Goal: Information Seeking & Learning: Check status

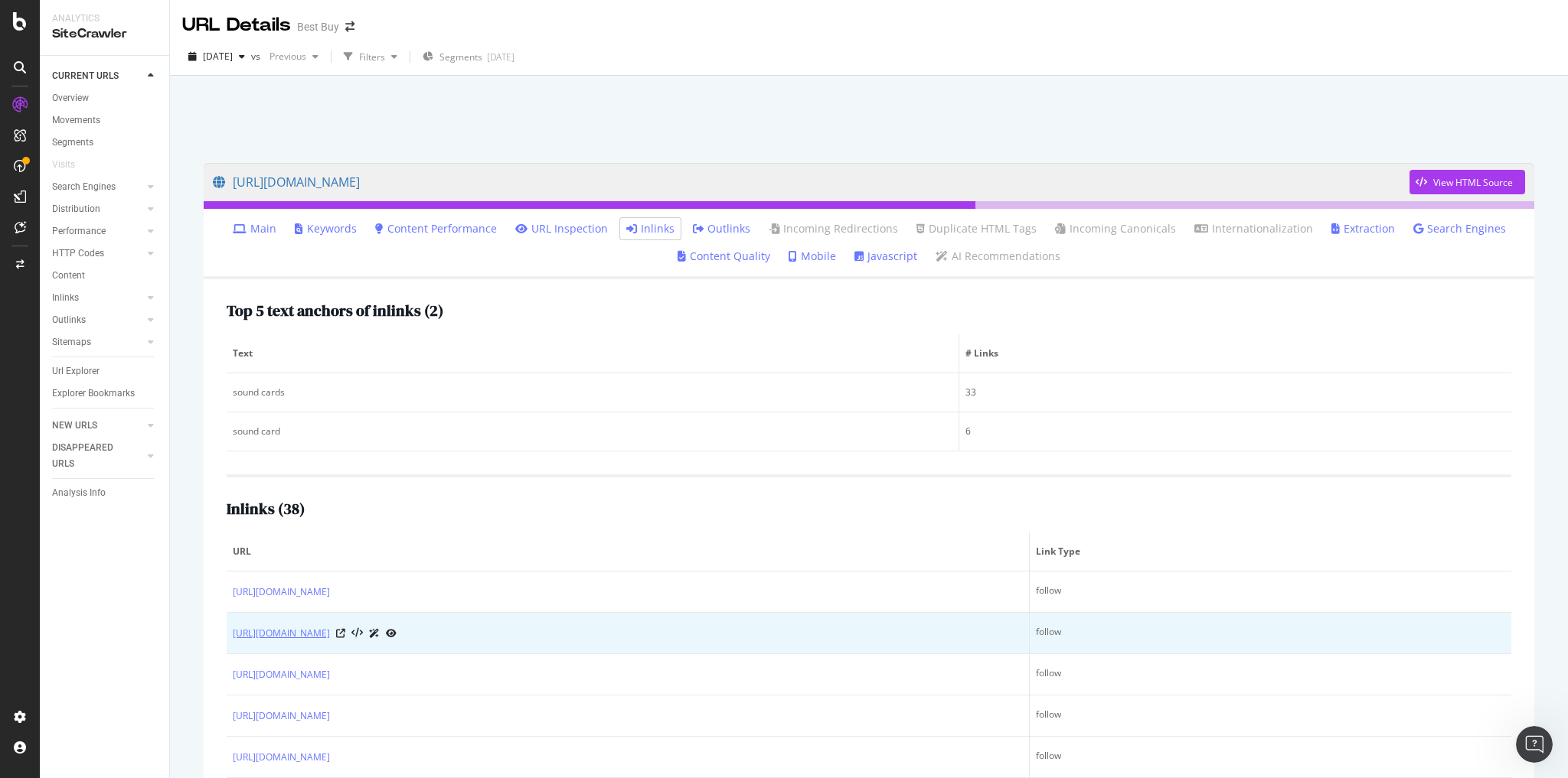
scroll to position [173, 0]
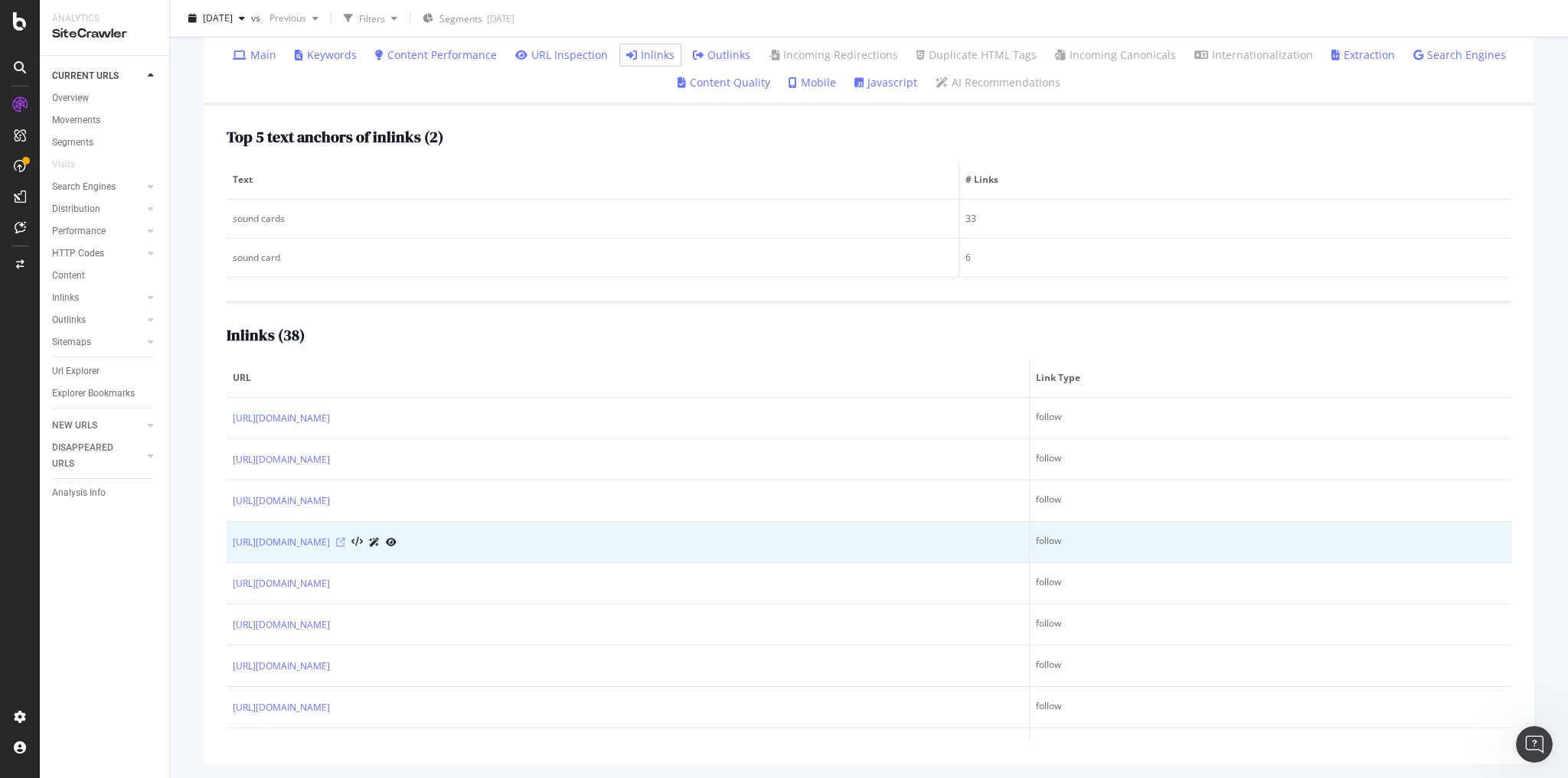
click at [345, 539] on icon at bounding box center [340, 542] width 9 height 9
click at [345, 540] on icon at bounding box center [340, 542] width 9 height 9
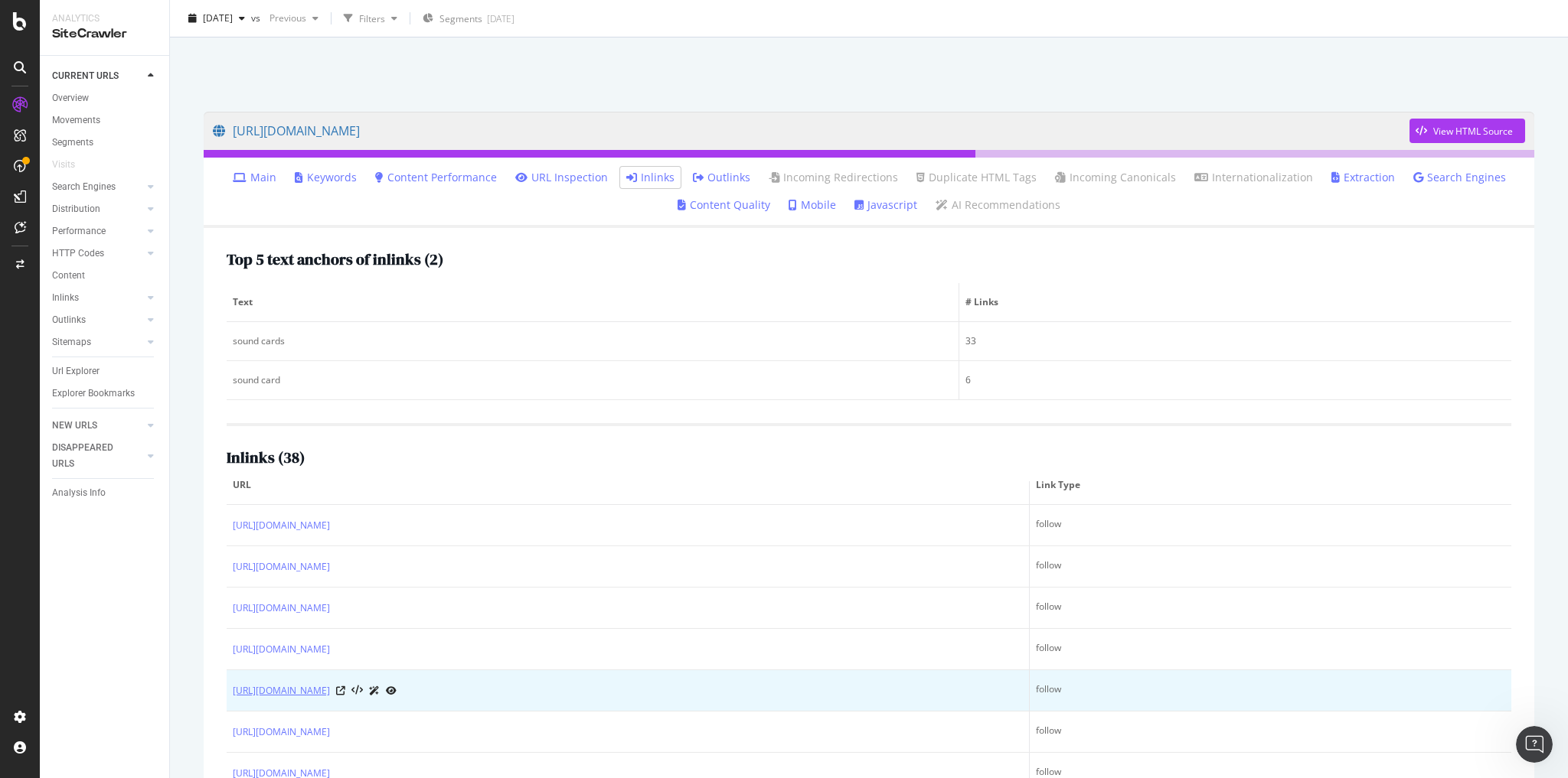
scroll to position [0, 0]
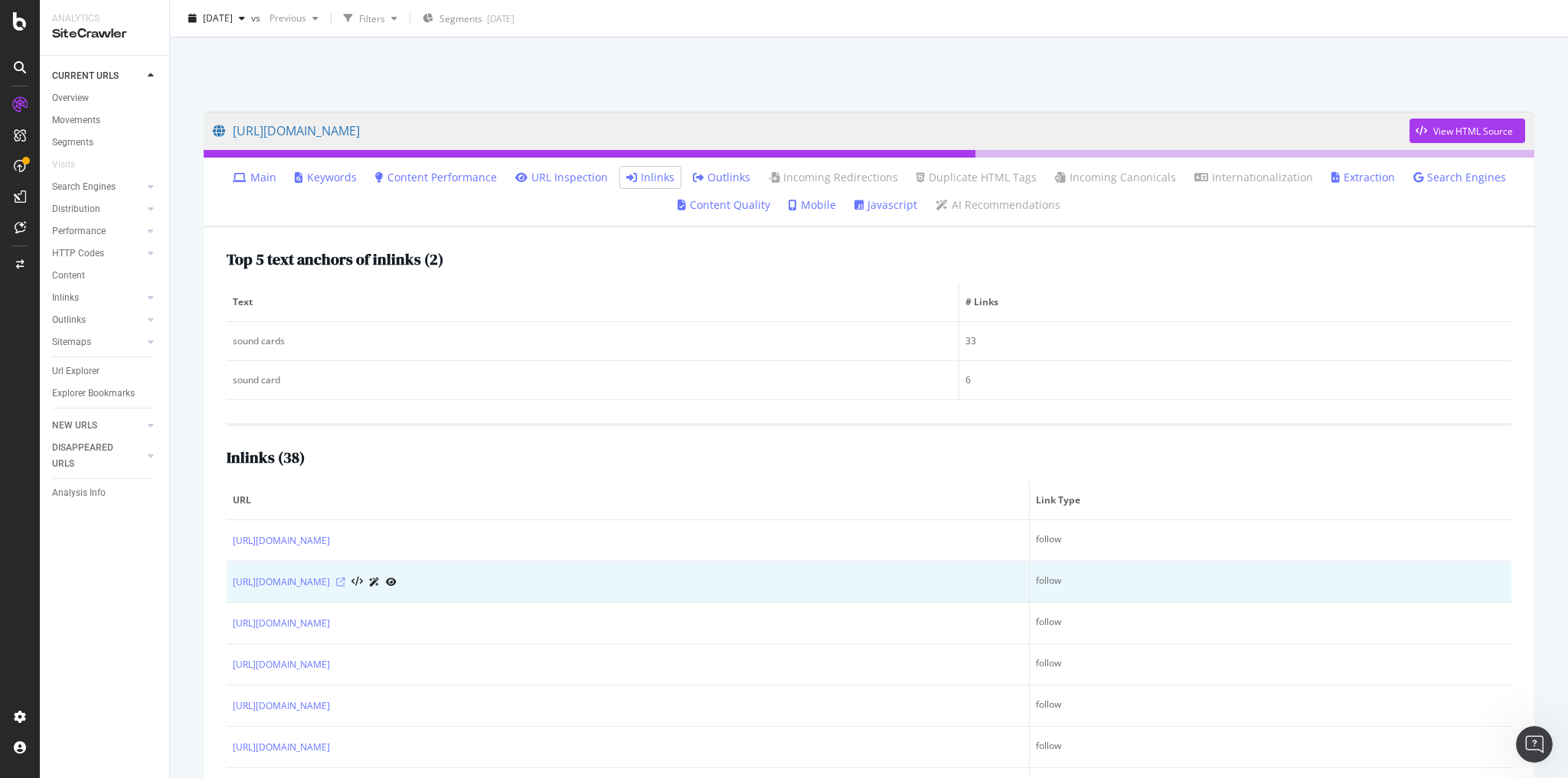
click at [345, 578] on icon at bounding box center [340, 582] width 9 height 9
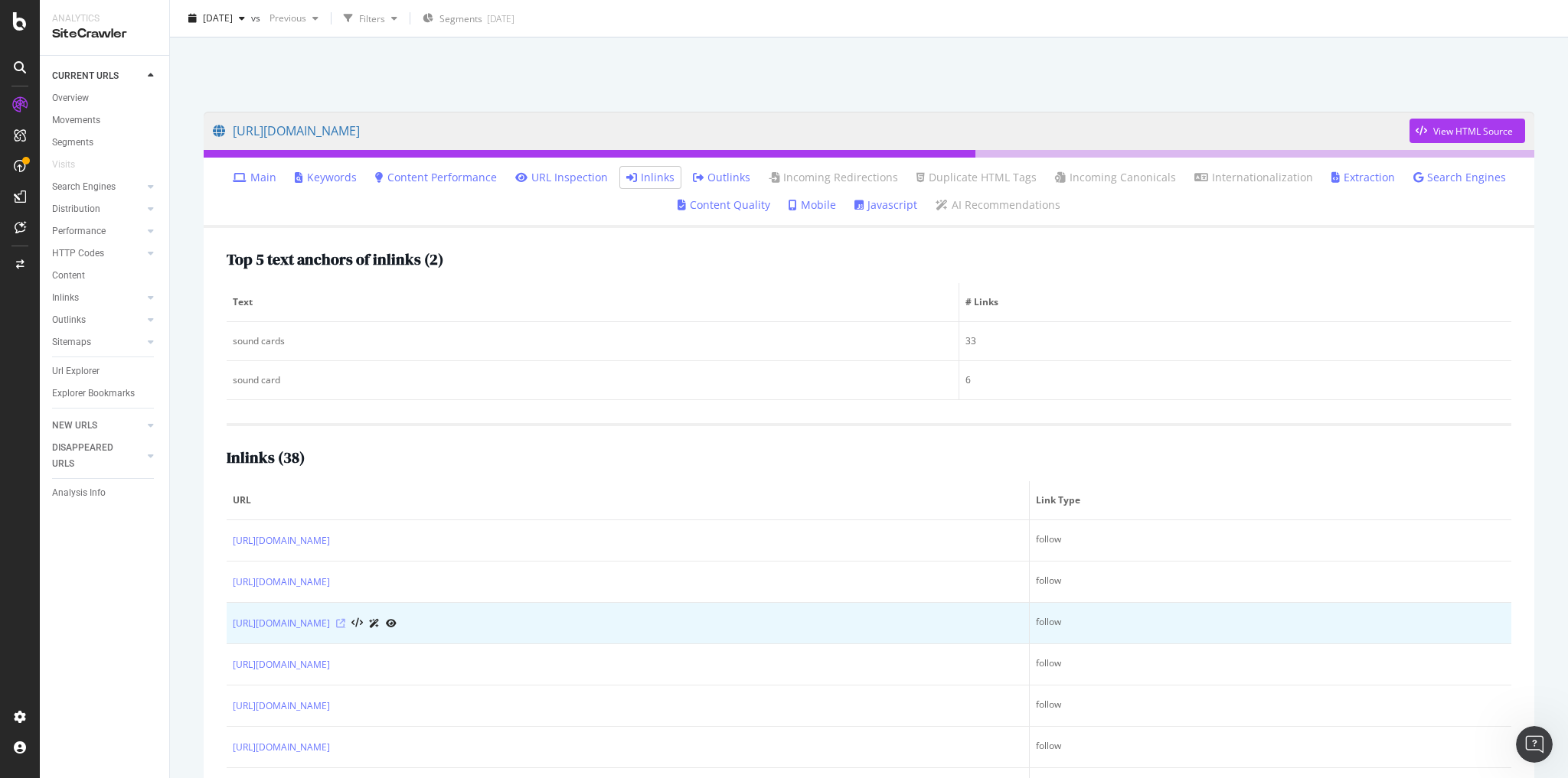
click at [345, 621] on icon at bounding box center [340, 623] width 9 height 9
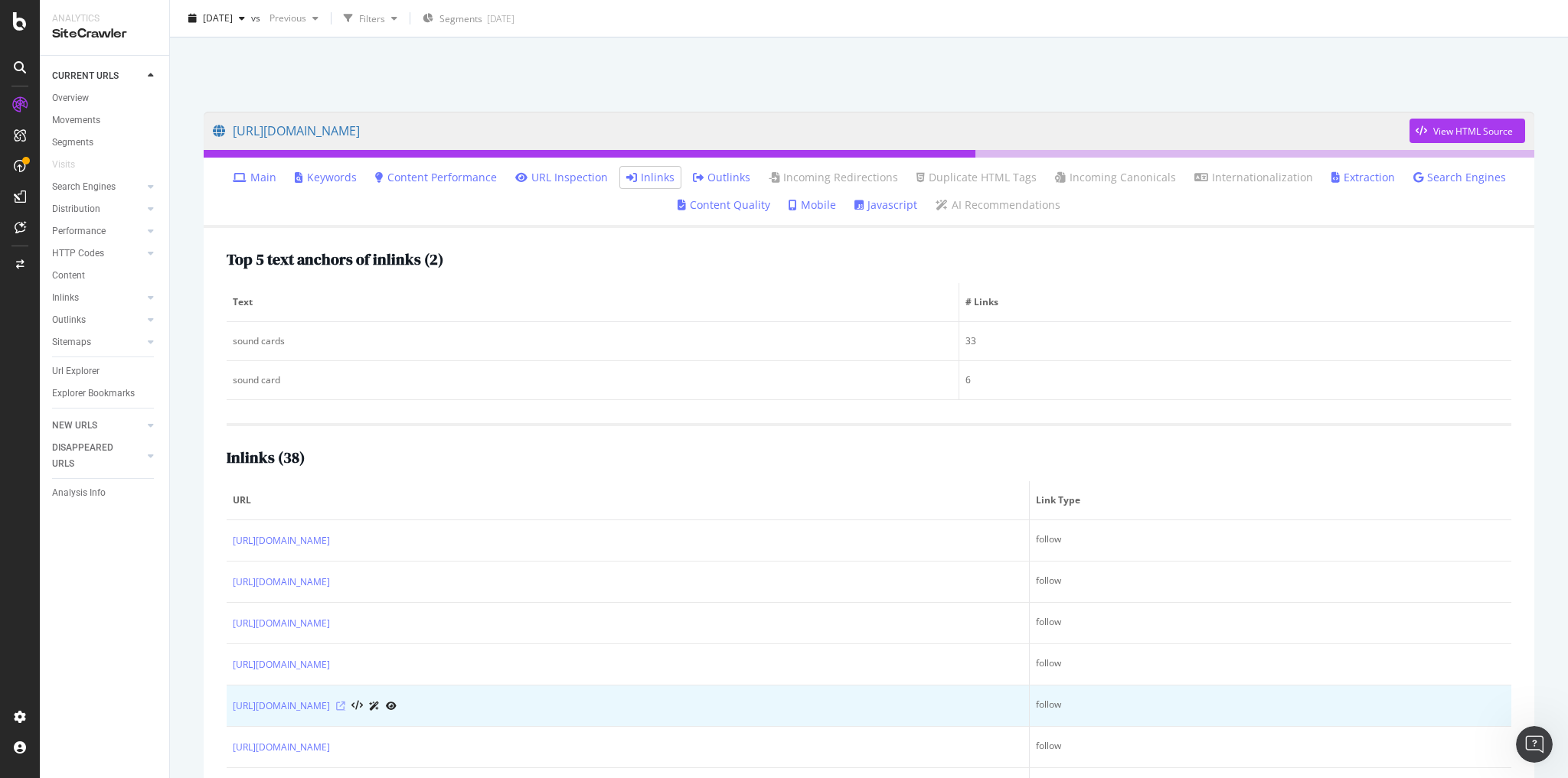
click at [345, 703] on icon at bounding box center [340, 706] width 9 height 9
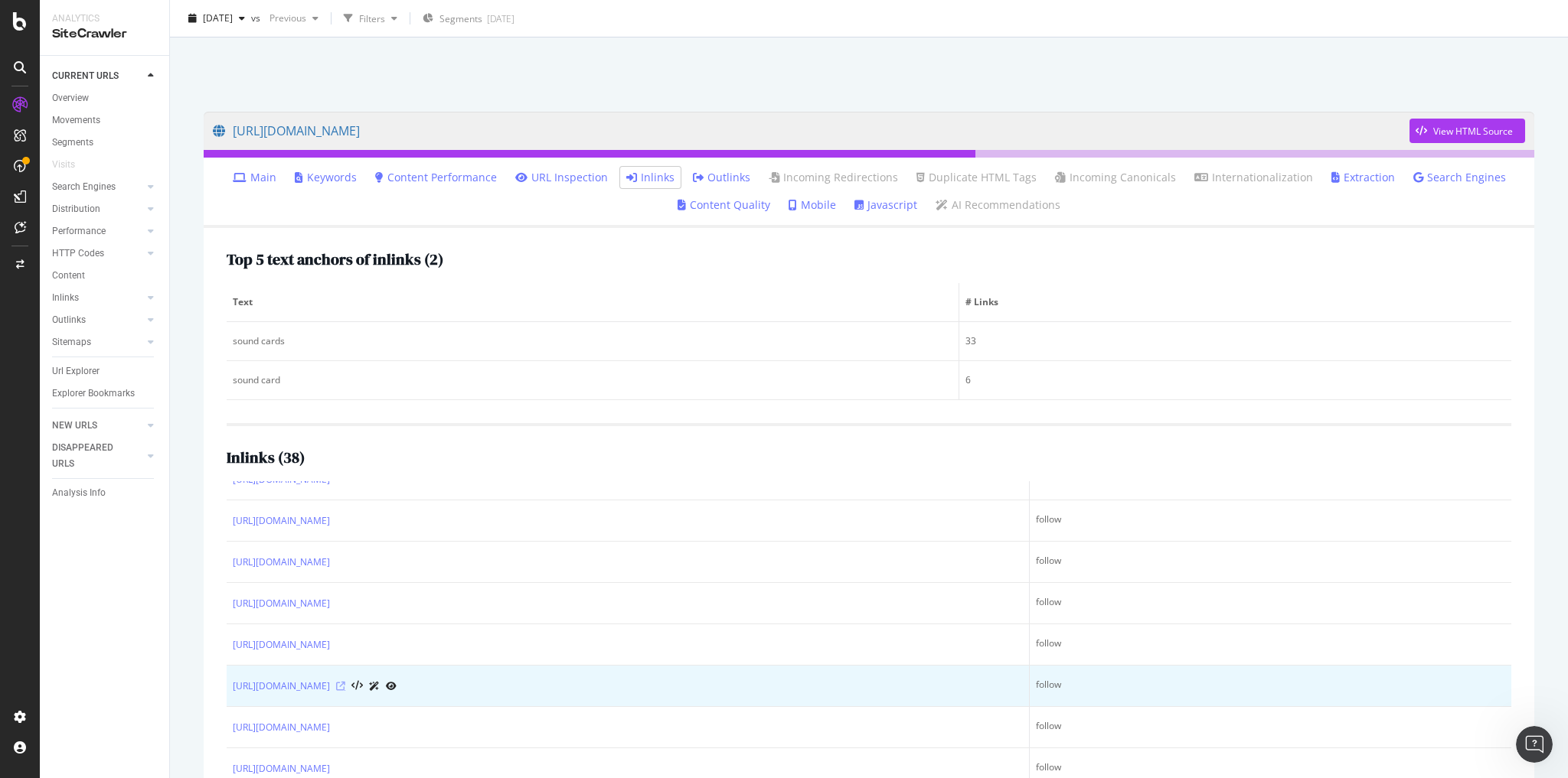
click at [345, 682] on icon at bounding box center [340, 686] width 9 height 9
